Goal: Task Accomplishment & Management: Complete application form

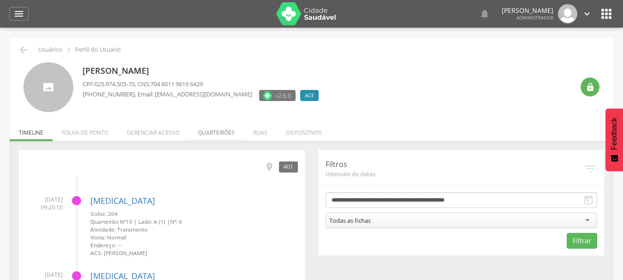
click at [205, 135] on li "Quarteirões" at bounding box center [216, 130] width 55 height 22
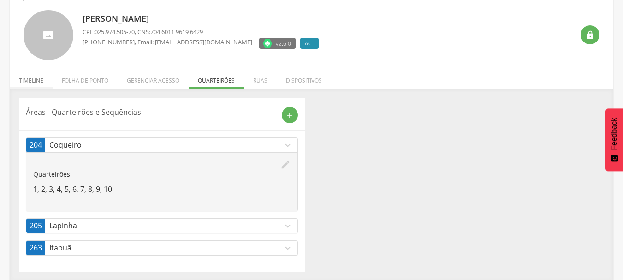
scroll to position [53, 0]
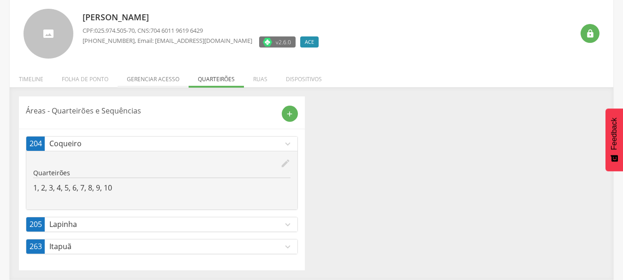
click at [162, 78] on li "Gerenciar acesso" at bounding box center [153, 77] width 71 height 22
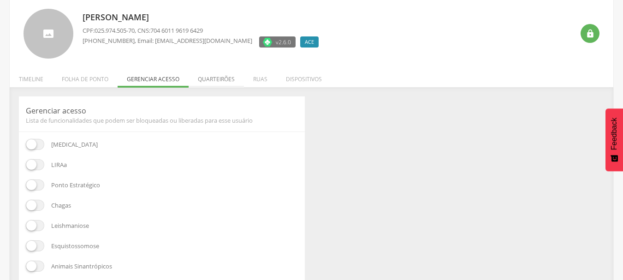
click at [208, 80] on li "Quarteirões" at bounding box center [216, 77] width 55 height 22
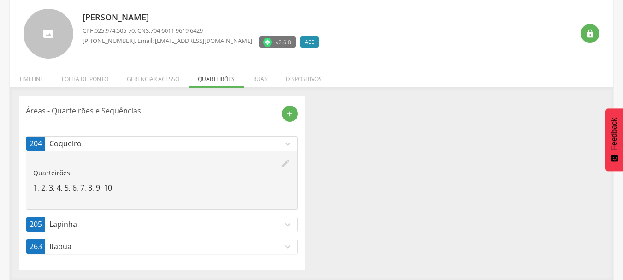
click at [289, 146] on icon "expand_more" at bounding box center [288, 144] width 10 height 10
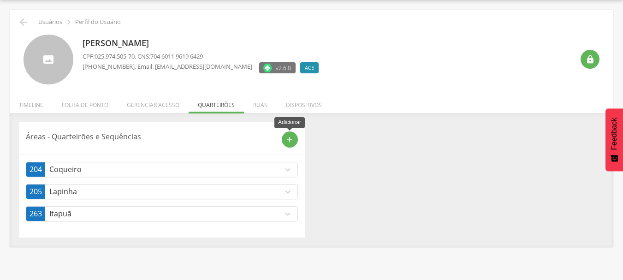
scroll to position [28, 0]
click at [280, 168] on p "Coqueiro" at bounding box center [165, 169] width 233 height 11
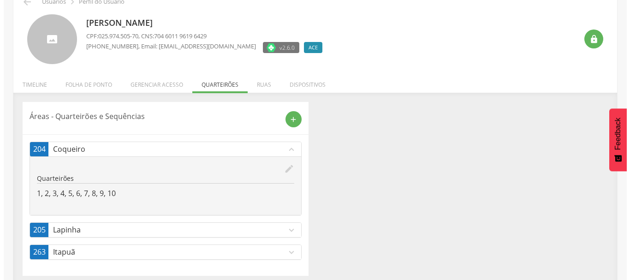
scroll to position [53, 0]
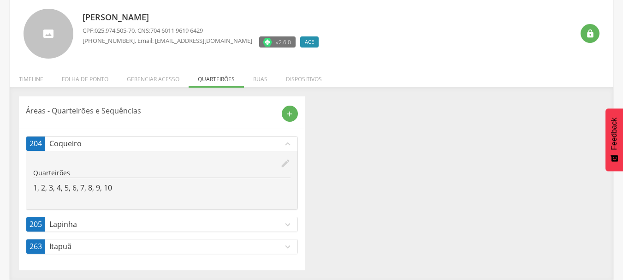
click at [290, 162] on div "edit Quarteirões 1, 2, 3, 4, 5, 6, 7, 8, 9, 10" at bounding box center [161, 180] width 271 height 59
click at [279, 163] on div "edit" at bounding box center [161, 163] width 257 height 10
click at [286, 163] on icon "edit" at bounding box center [285, 163] width 10 height 10
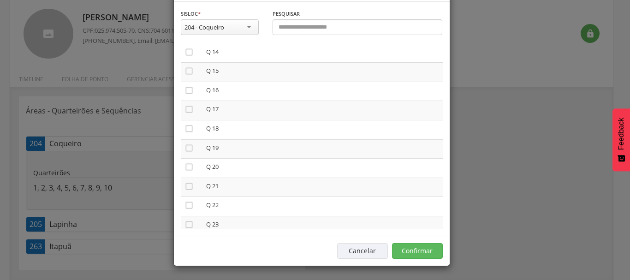
scroll to position [277, 0]
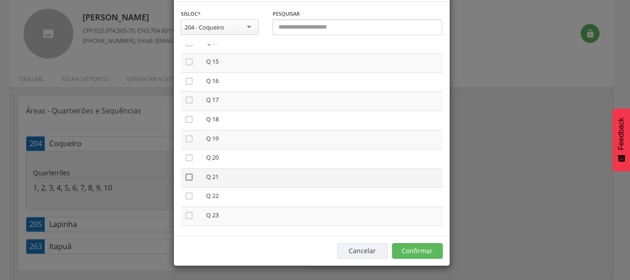
click at [184, 177] on icon "" at bounding box center [188, 176] width 9 height 9
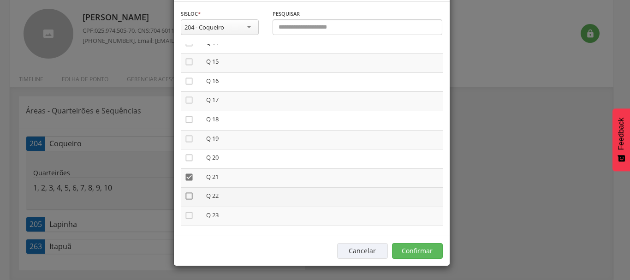
click at [184, 196] on icon "" at bounding box center [188, 195] width 9 height 9
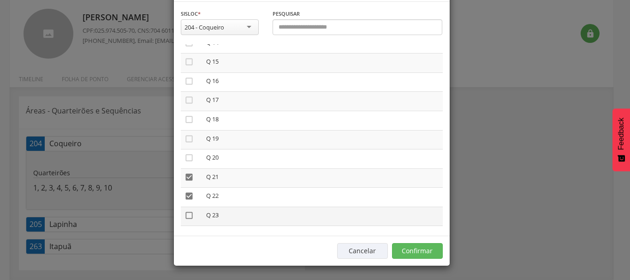
click at [187, 215] on icon "" at bounding box center [188, 215] width 9 height 9
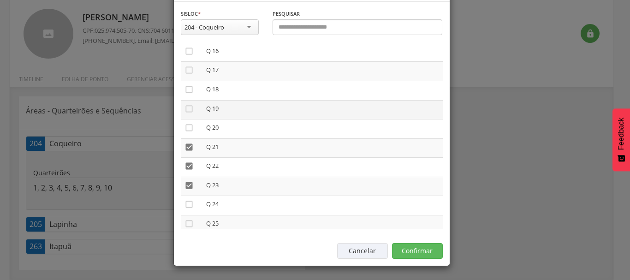
scroll to position [323, 0]
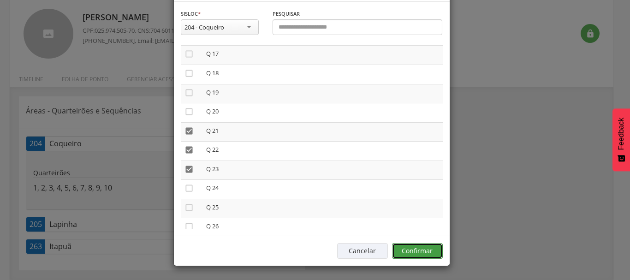
click at [407, 250] on button "Confirmar" at bounding box center [417, 251] width 51 height 16
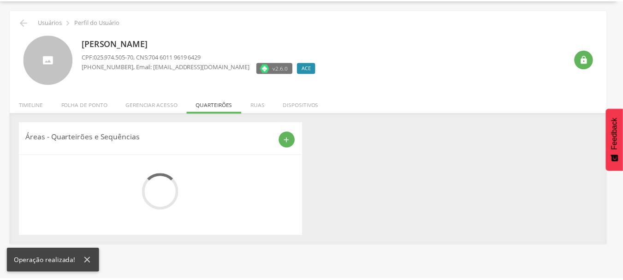
scroll to position [53, 0]
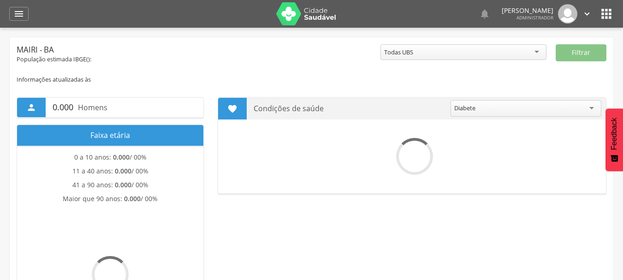
click at [12, 17] on div "" at bounding box center [18, 14] width 19 height 14
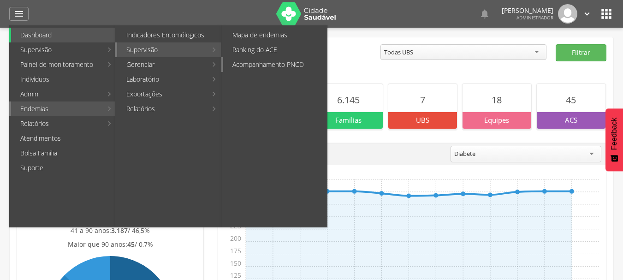
click at [243, 67] on link "Acompanhamento PNCD" at bounding box center [275, 64] width 104 height 15
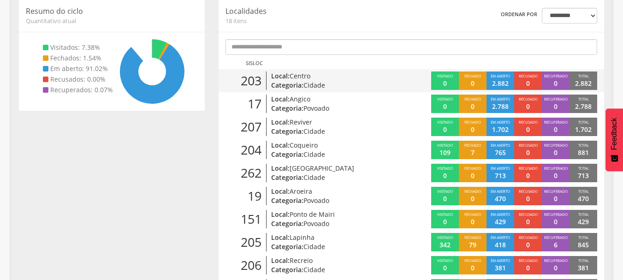
scroll to position [126, 0]
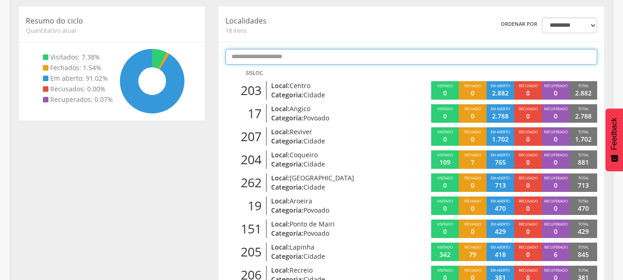
click at [295, 54] on input "text" at bounding box center [411, 57] width 372 height 16
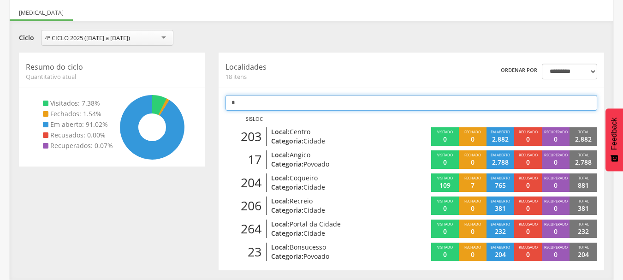
scroll to position [80, 0]
type input "*"
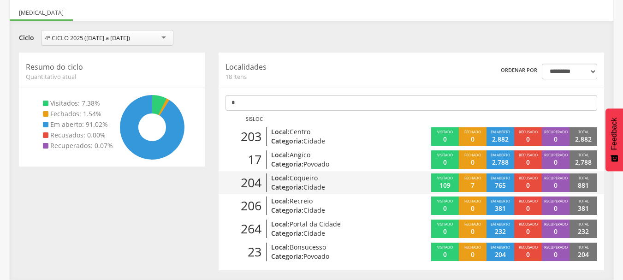
click at [286, 178] on p "Local: Coqueiro" at bounding box center [332, 177] width 122 height 9
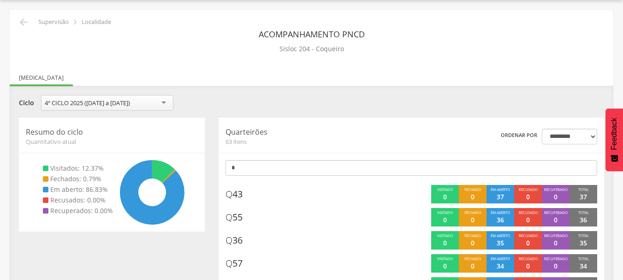
scroll to position [80, 0]
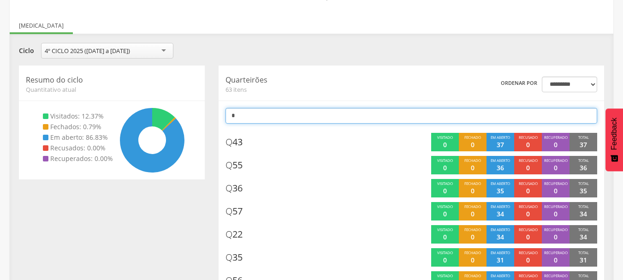
click at [356, 119] on input "*" at bounding box center [411, 116] width 372 height 16
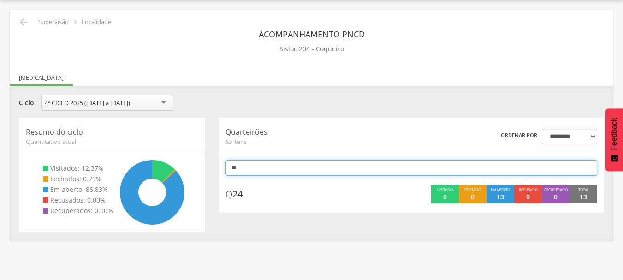
scroll to position [28, 0]
type input "*"
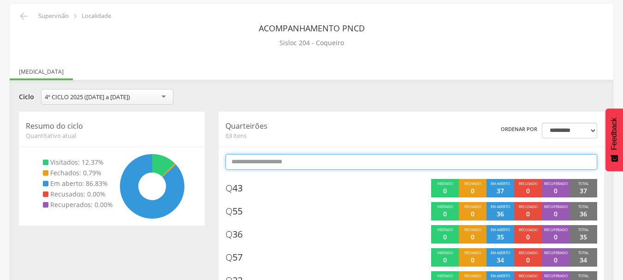
scroll to position [0, 0]
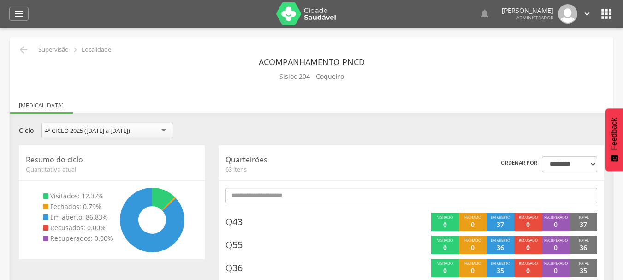
click at [605, 18] on icon "" at bounding box center [606, 13] width 15 height 15
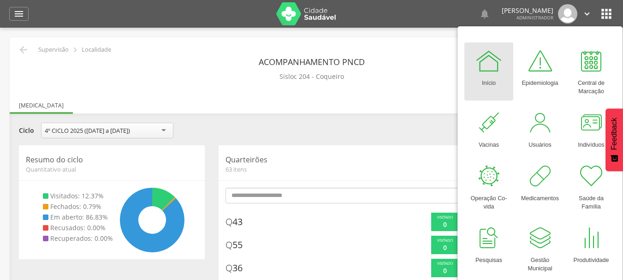
click at [242, 59] on div "Acompanhamento PNCD Sisloc 204 - Coqueiro" at bounding box center [312, 68] width 590 height 30
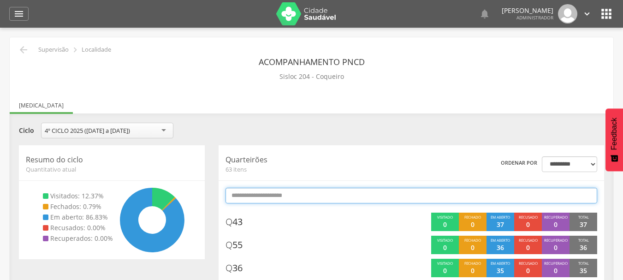
click at [269, 191] on input "text" at bounding box center [411, 196] width 372 height 16
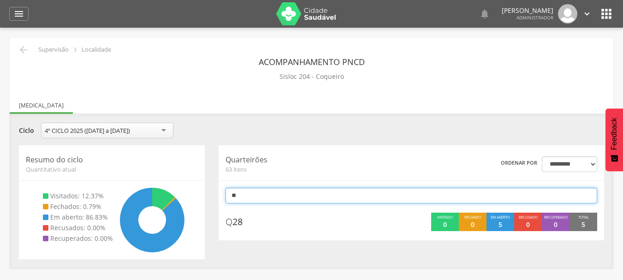
type input "*"
